Goal: Information Seeking & Learning: Check status

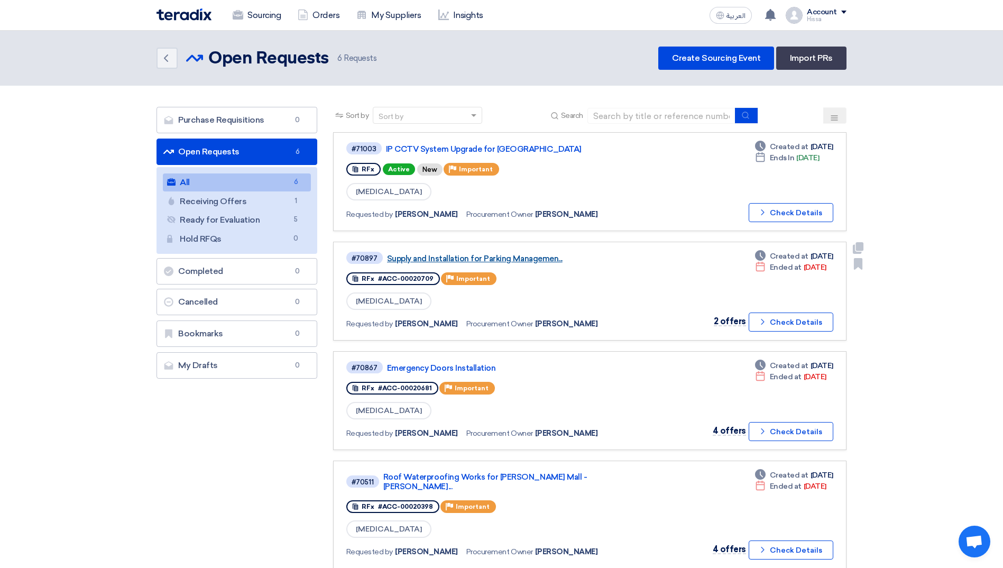
drag, startPoint x: 0, startPoint y: 0, endPoint x: 510, endPoint y: 260, distance: 572.3
click at [510, 260] on link "Supply and Installation for Parking Managemen..." at bounding box center [519, 259] width 264 height 10
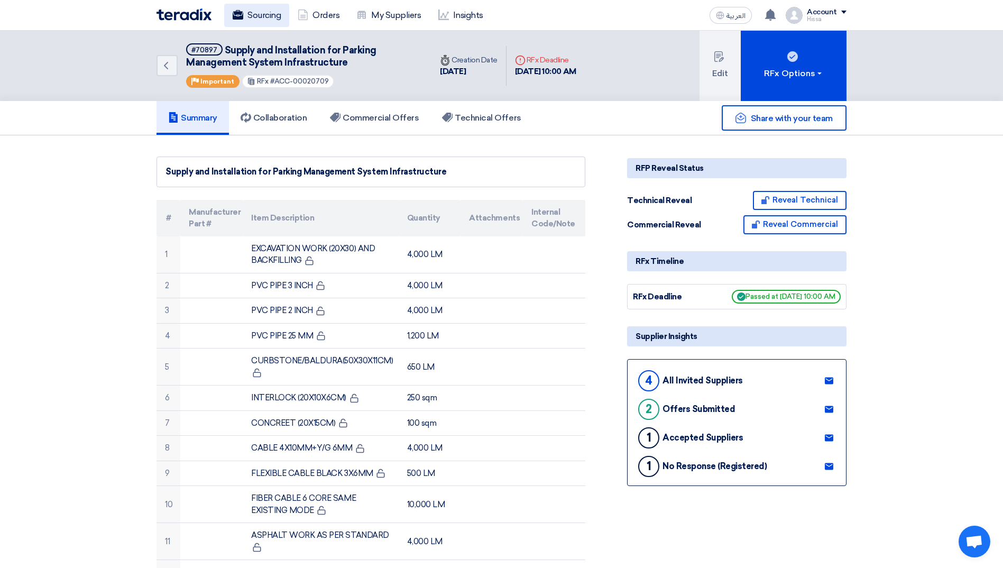
click at [248, 15] on link "Sourcing" at bounding box center [256, 15] width 65 height 23
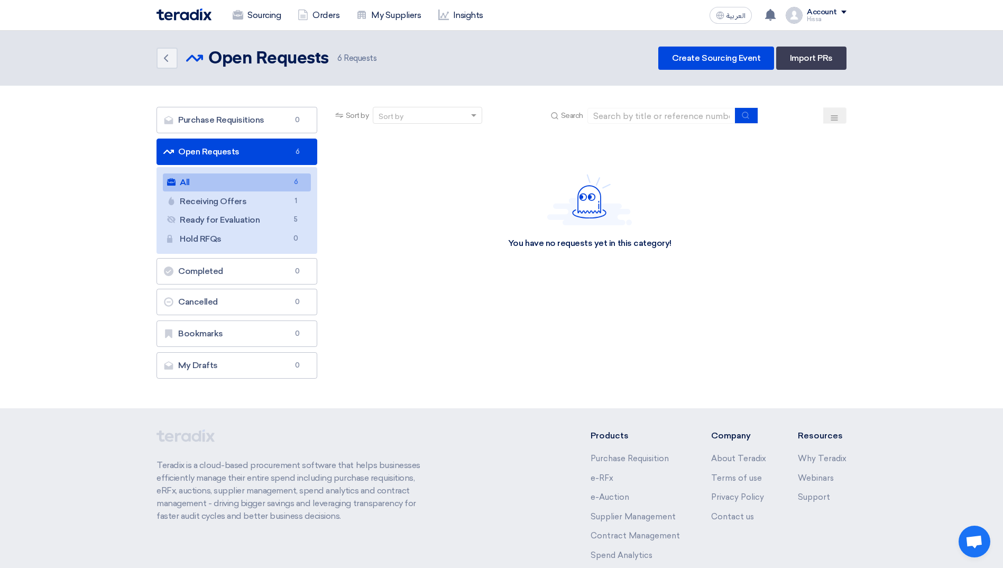
click at [218, 183] on link "All All 6" at bounding box center [237, 182] width 148 height 18
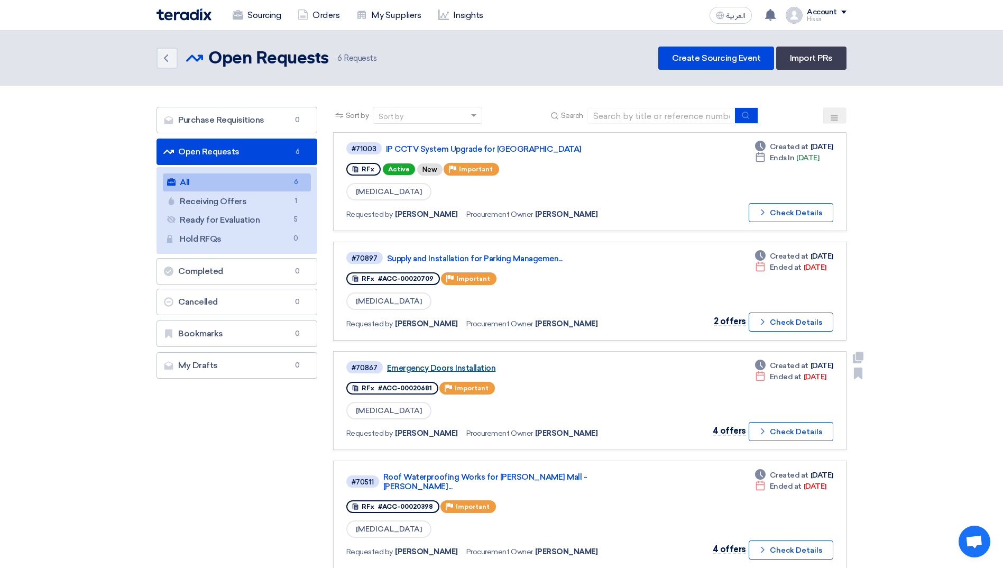
click at [443, 367] on link "Emergency Doors Installation" at bounding box center [519, 368] width 264 height 10
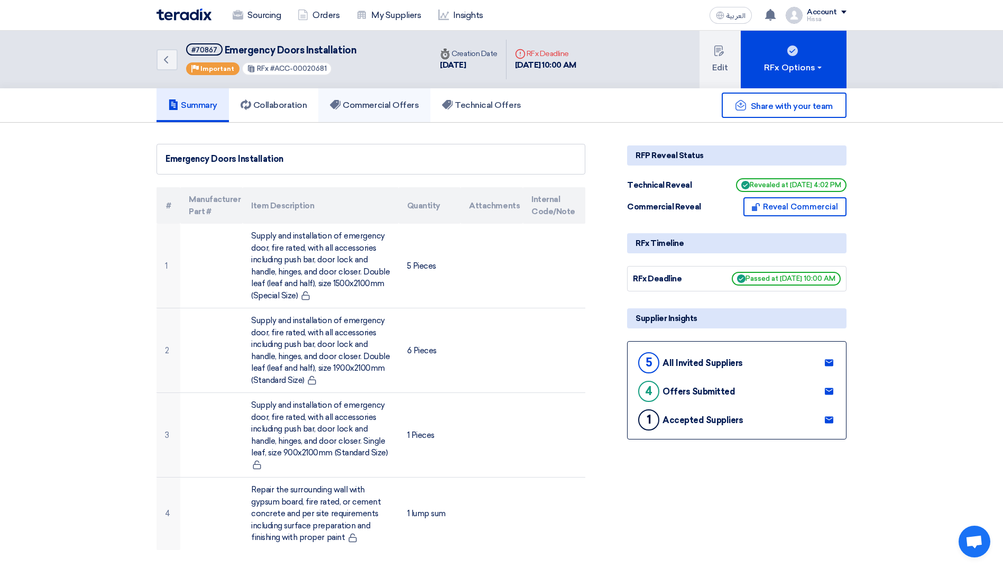
click at [369, 102] on h5 "Commercial Offers" at bounding box center [374, 105] width 89 height 11
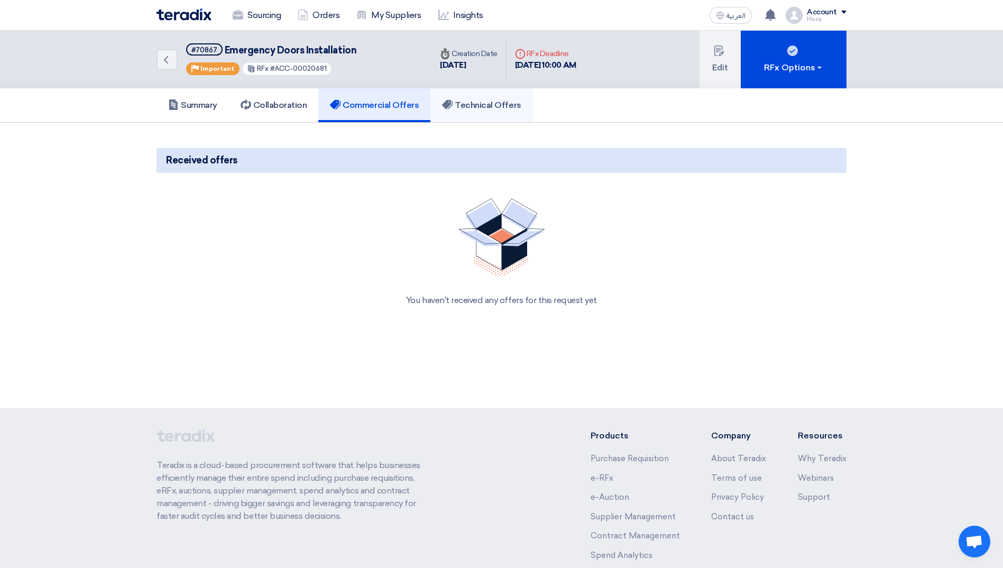
click at [463, 111] on link "Technical Offers" at bounding box center [481, 105] width 102 height 34
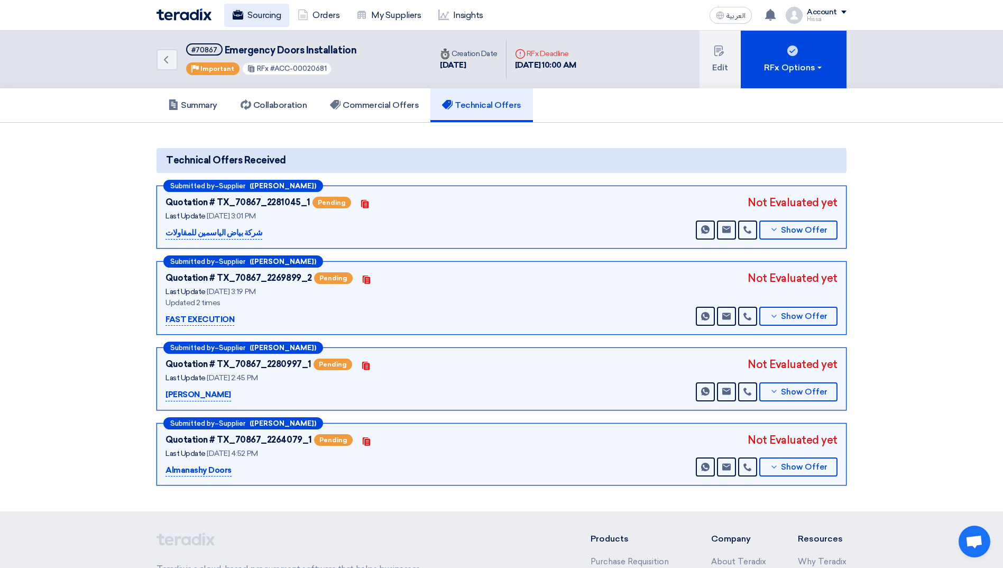
click at [254, 17] on link "Sourcing" at bounding box center [256, 15] width 65 height 23
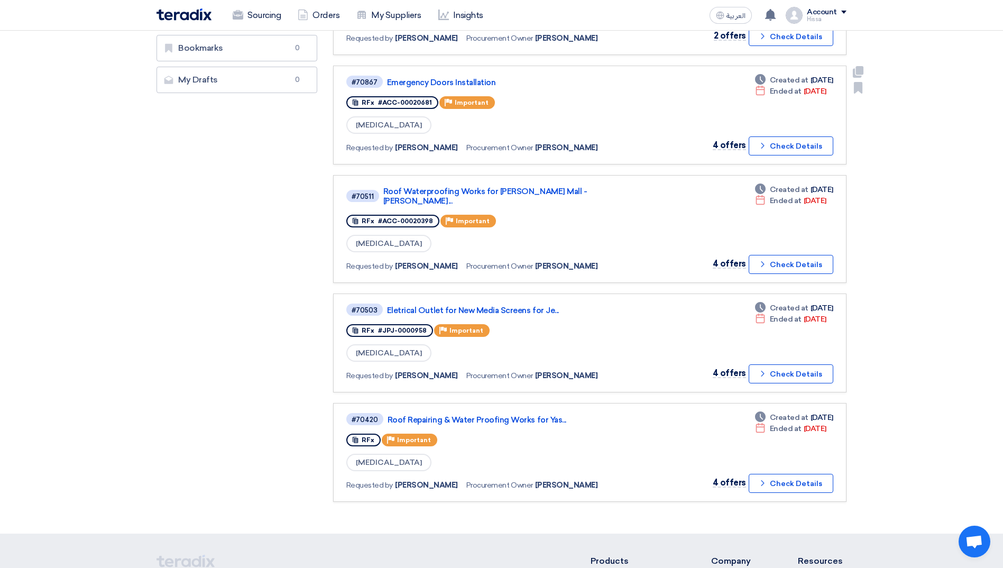
scroll to position [370, 0]
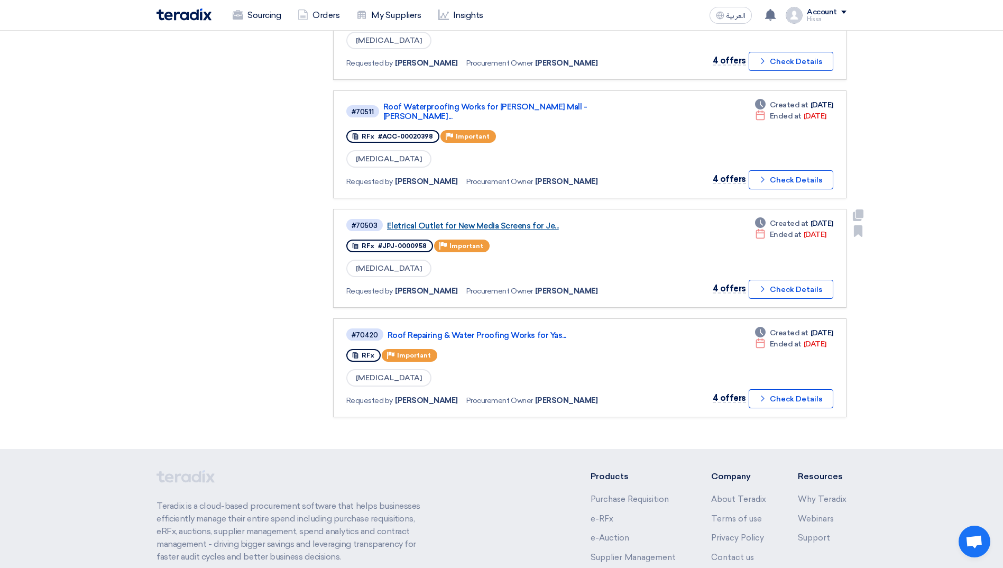
click at [496, 221] on link "Eletrical Outlet for New Media Screens for Je..." at bounding box center [519, 226] width 264 height 10
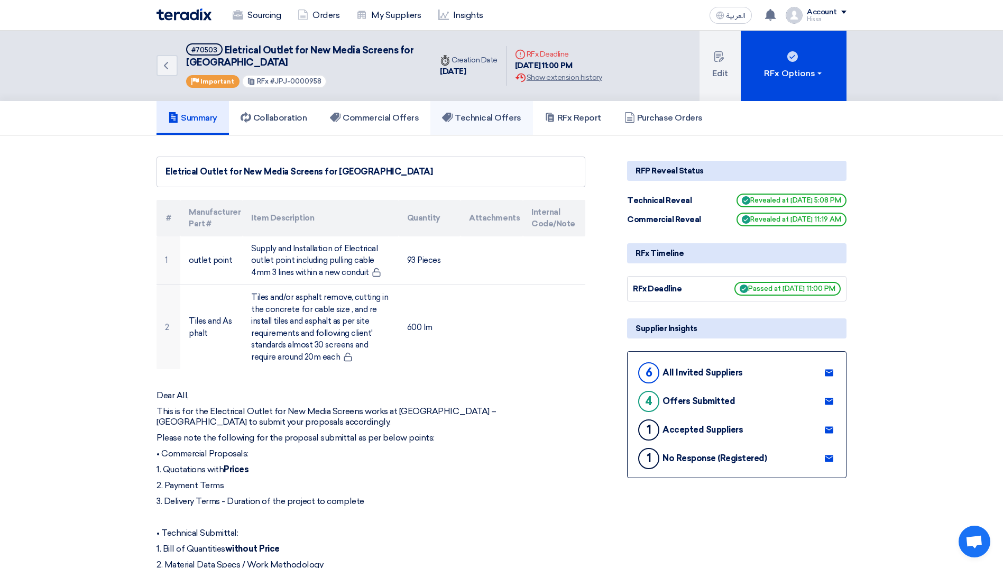
click at [489, 119] on h5 "Technical Offers" at bounding box center [481, 118] width 79 height 11
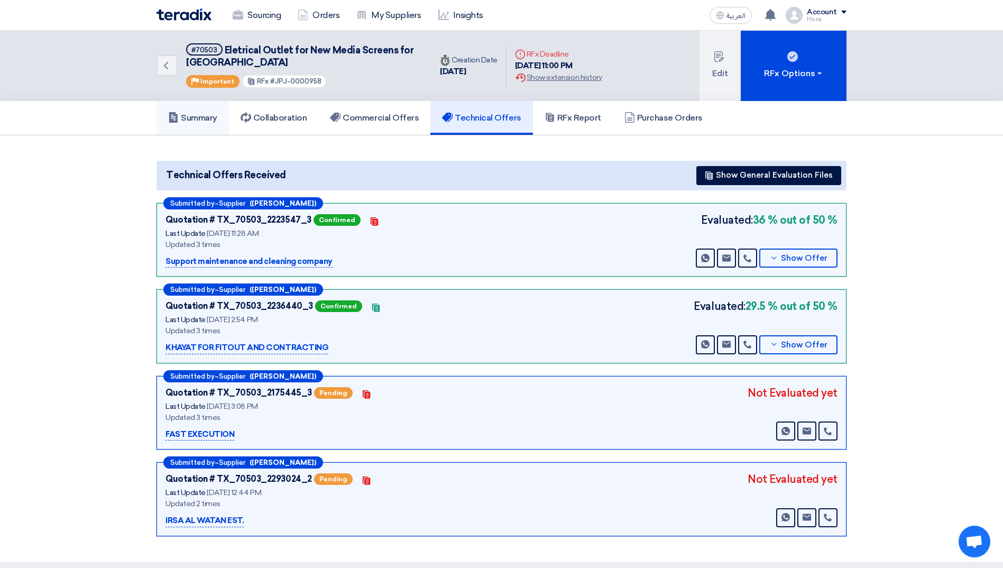
click at [208, 115] on h5 "Summary" at bounding box center [192, 118] width 49 height 11
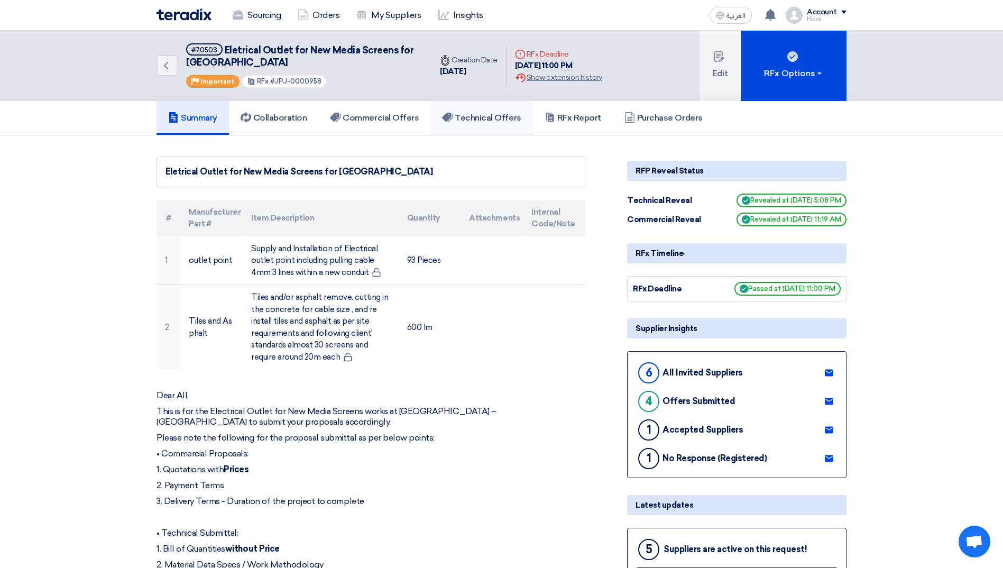
click at [500, 119] on h5 "Technical Offers" at bounding box center [481, 118] width 79 height 11
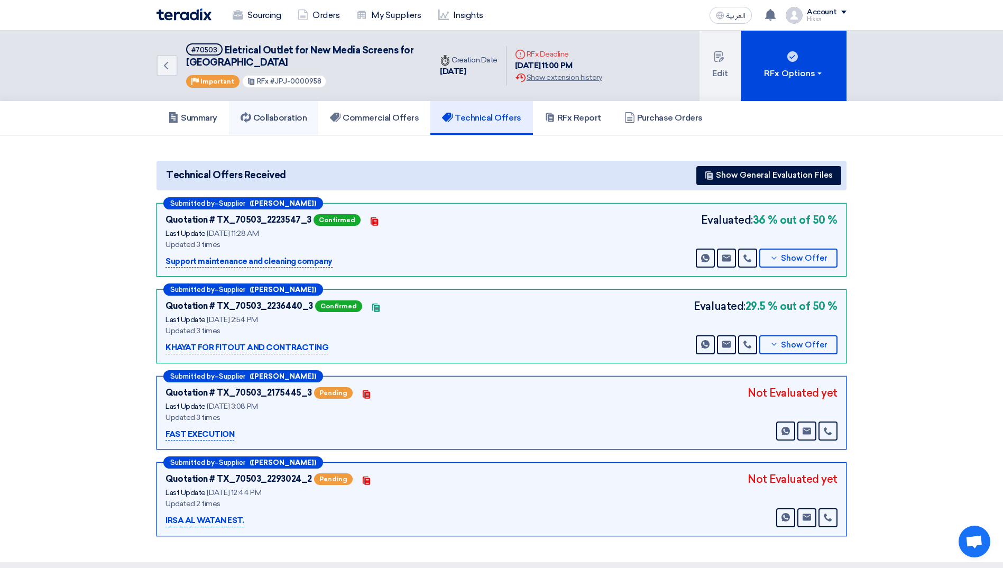
click at [316, 117] on link "Collaboration" at bounding box center [274, 118] width 90 height 34
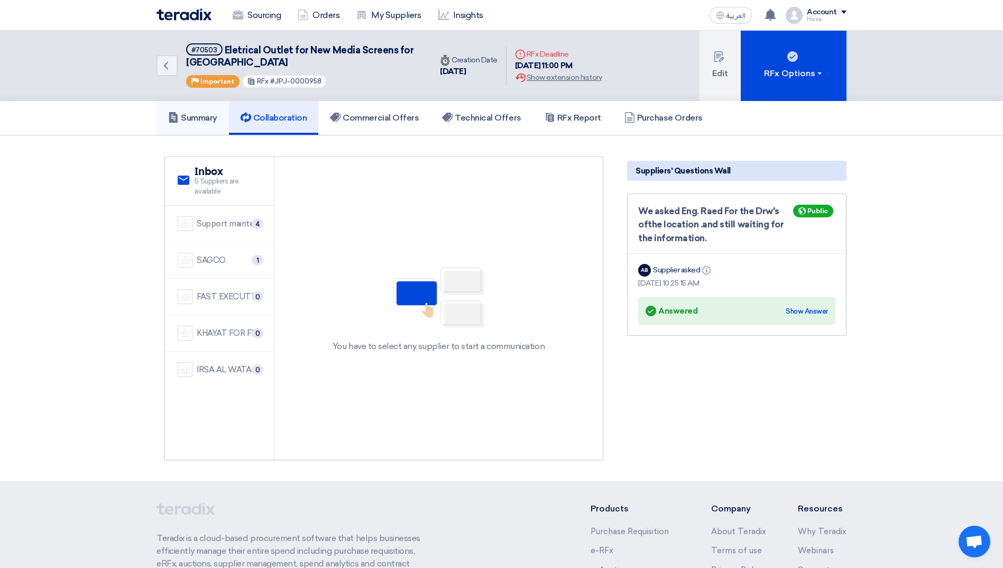
click at [179, 113] on h5 "Summary" at bounding box center [192, 118] width 49 height 11
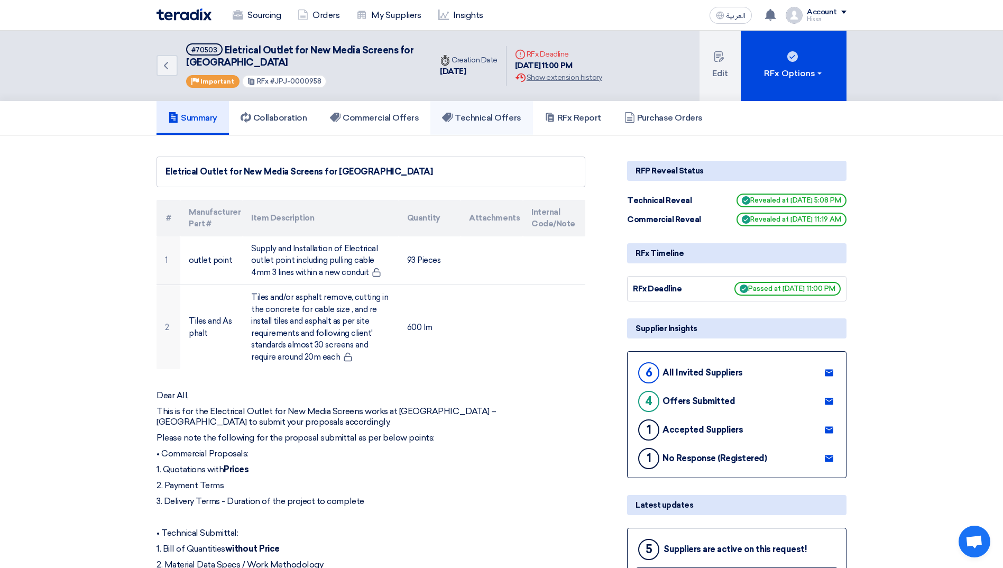
click at [493, 119] on h5 "Technical Offers" at bounding box center [481, 118] width 79 height 11
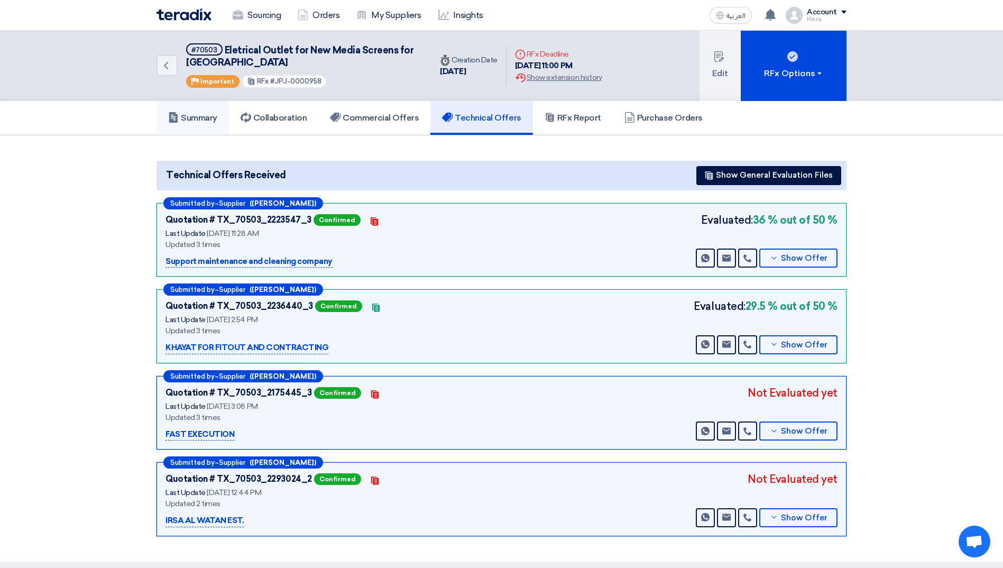
click at [197, 124] on link "Summary" at bounding box center [192, 118] width 72 height 34
